Goal: Obtain resource: Download file/media

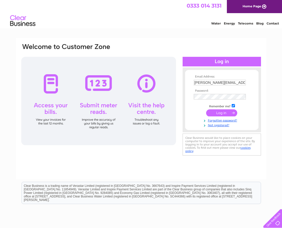
drag, startPoint x: 219, startPoint y: 113, endPoint x: 170, endPoint y: 100, distance: 50.4
click at [218, 113] on input "submit" at bounding box center [221, 112] width 31 height 7
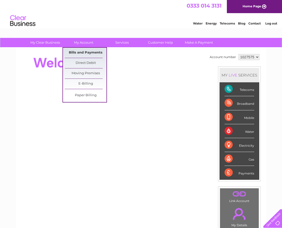
click at [81, 53] on link "Bills and Payments" at bounding box center [86, 53] width 42 height 10
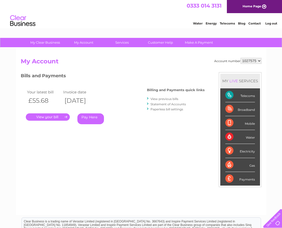
click at [57, 115] on link "." at bounding box center [48, 117] width 44 height 7
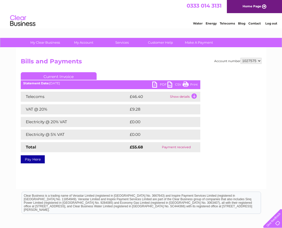
click at [162, 84] on link "PDF" at bounding box center [159, 85] width 15 height 7
click at [161, 84] on link "PDF" at bounding box center [159, 85] width 15 height 7
drag, startPoint x: 50, startPoint y: 17, endPoint x: 57, endPoint y: 27, distance: 13.0
click at [50, 17] on div "Water Energy Telecoms Blog Contact Log out" at bounding box center [141, 21] width 282 height 16
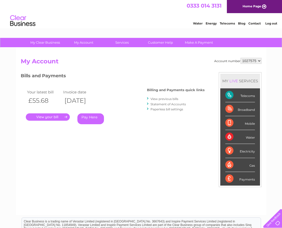
click at [162, 98] on link "View previous bills" at bounding box center [164, 99] width 28 height 4
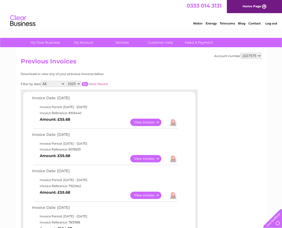
click at [172, 158] on link "Download" at bounding box center [173, 158] width 6 height 7
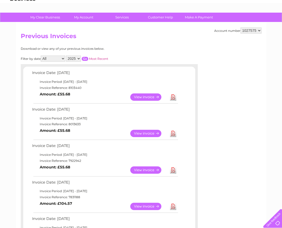
click at [173, 170] on link "Download" at bounding box center [173, 170] width 6 height 7
drag, startPoint x: 174, startPoint y: 207, endPoint x: 169, endPoint y: 204, distance: 5.1
click at [174, 207] on link "Download" at bounding box center [173, 206] width 6 height 7
